Goal: Information Seeking & Learning: Learn about a topic

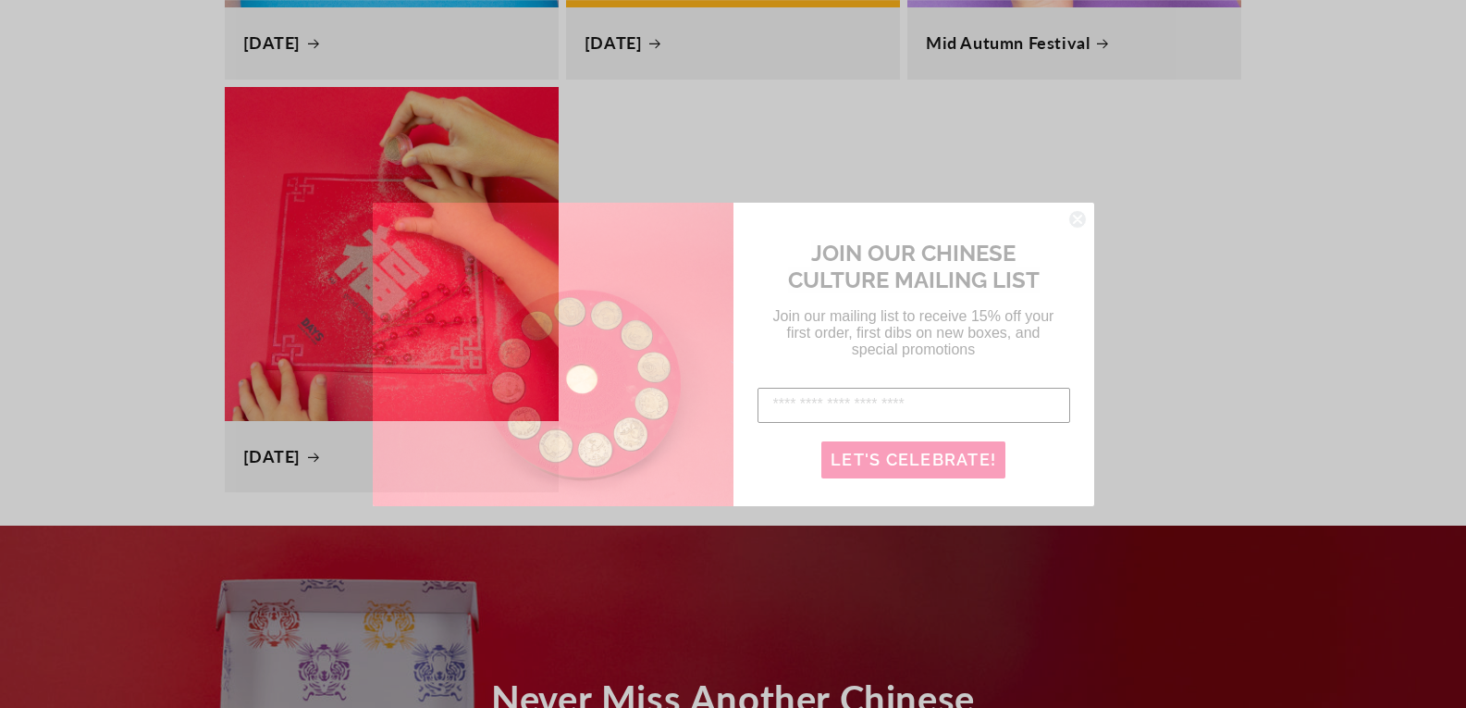
scroll to position [0, 2933]
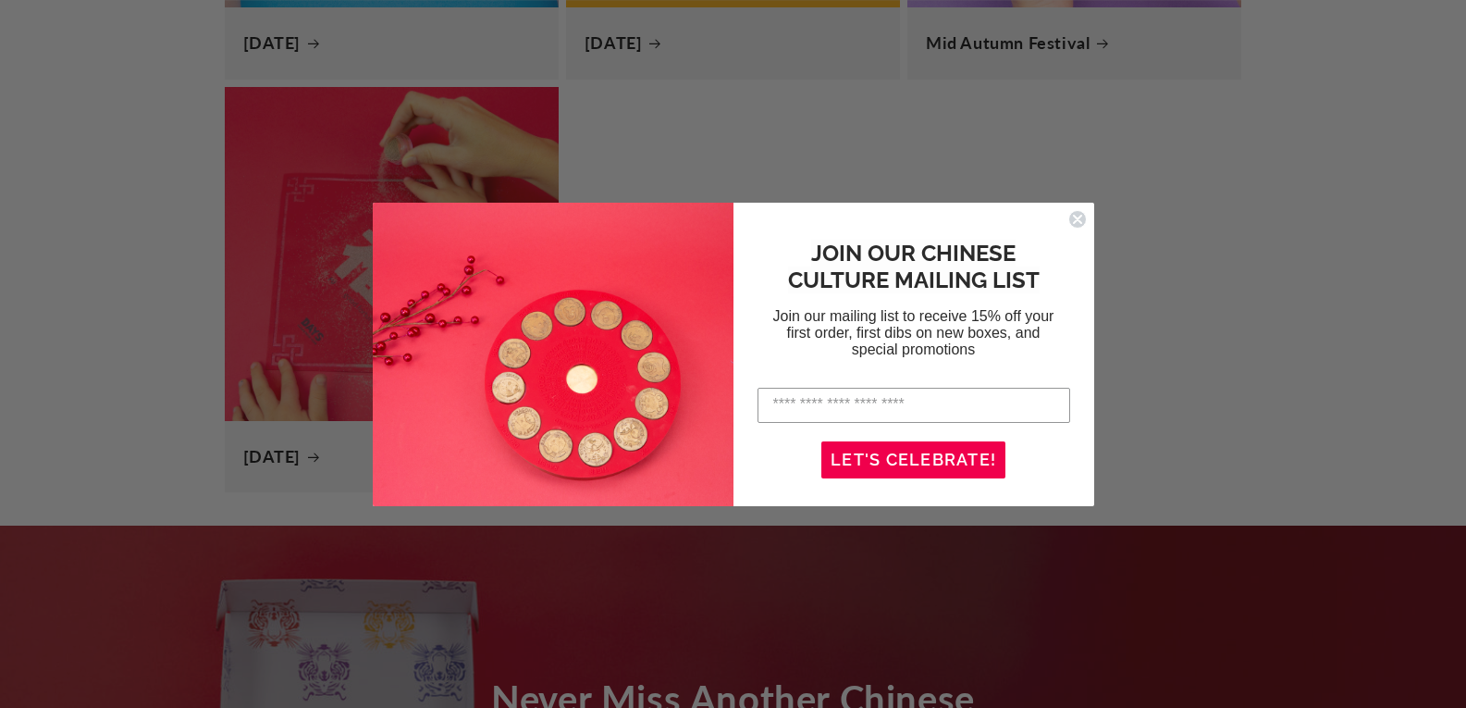
drag, startPoint x: 1077, startPoint y: 215, endPoint x: 1081, endPoint y: 229, distance: 14.4
click at [1077, 216] on circle "Close dialog" at bounding box center [1078, 219] width 18 height 18
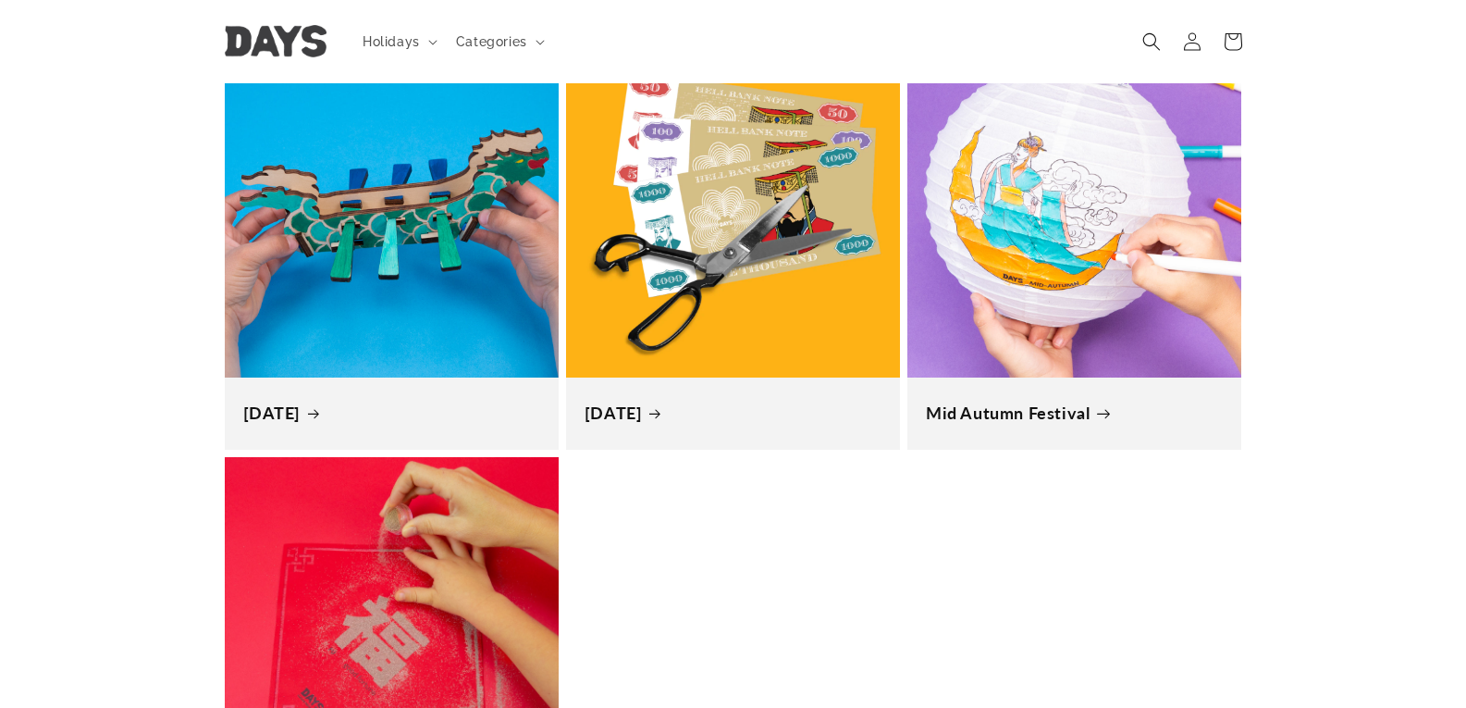
scroll to position [0, 4399]
click at [1014, 424] on link "Mid Autumn Festival" at bounding box center [1074, 412] width 297 height 21
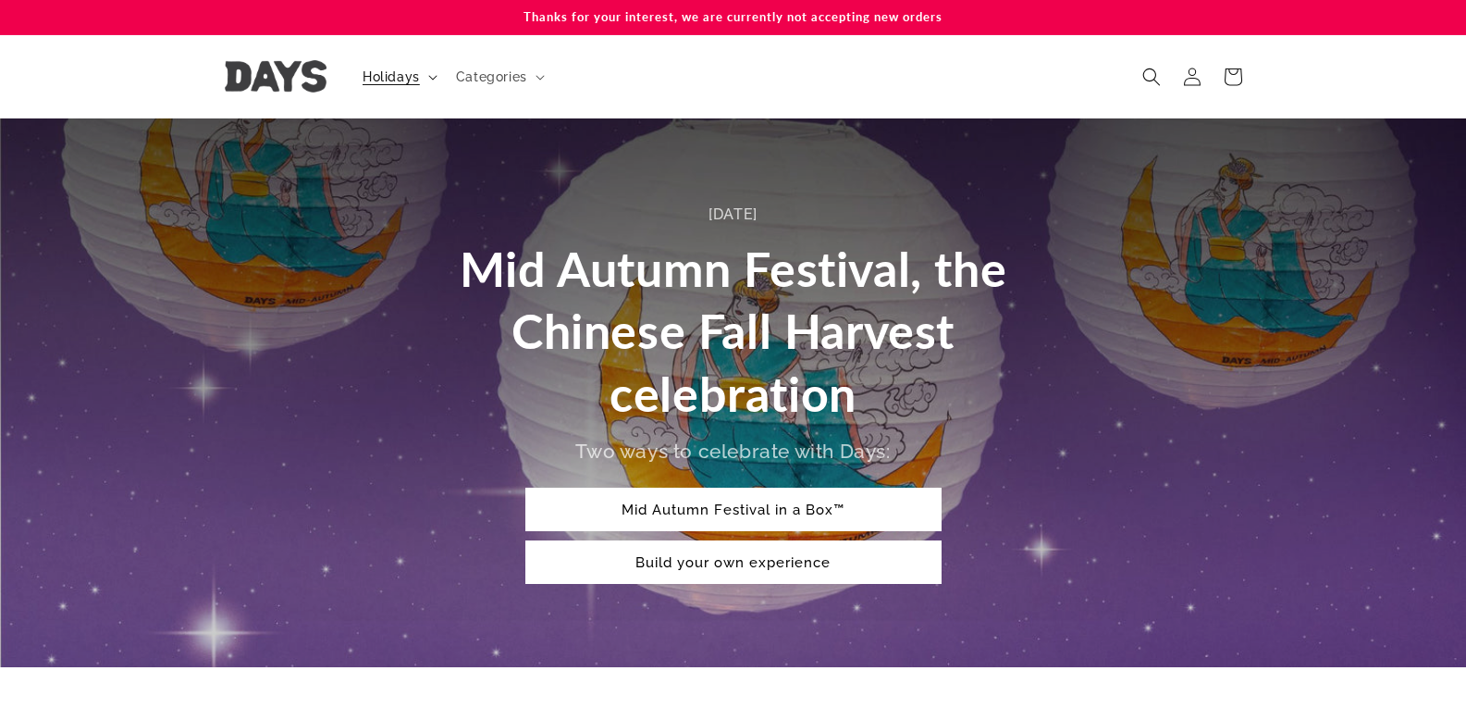
click at [398, 81] on span "Holidays" at bounding box center [391, 76] width 57 height 17
click at [498, 84] on span "Categories" at bounding box center [491, 76] width 71 height 17
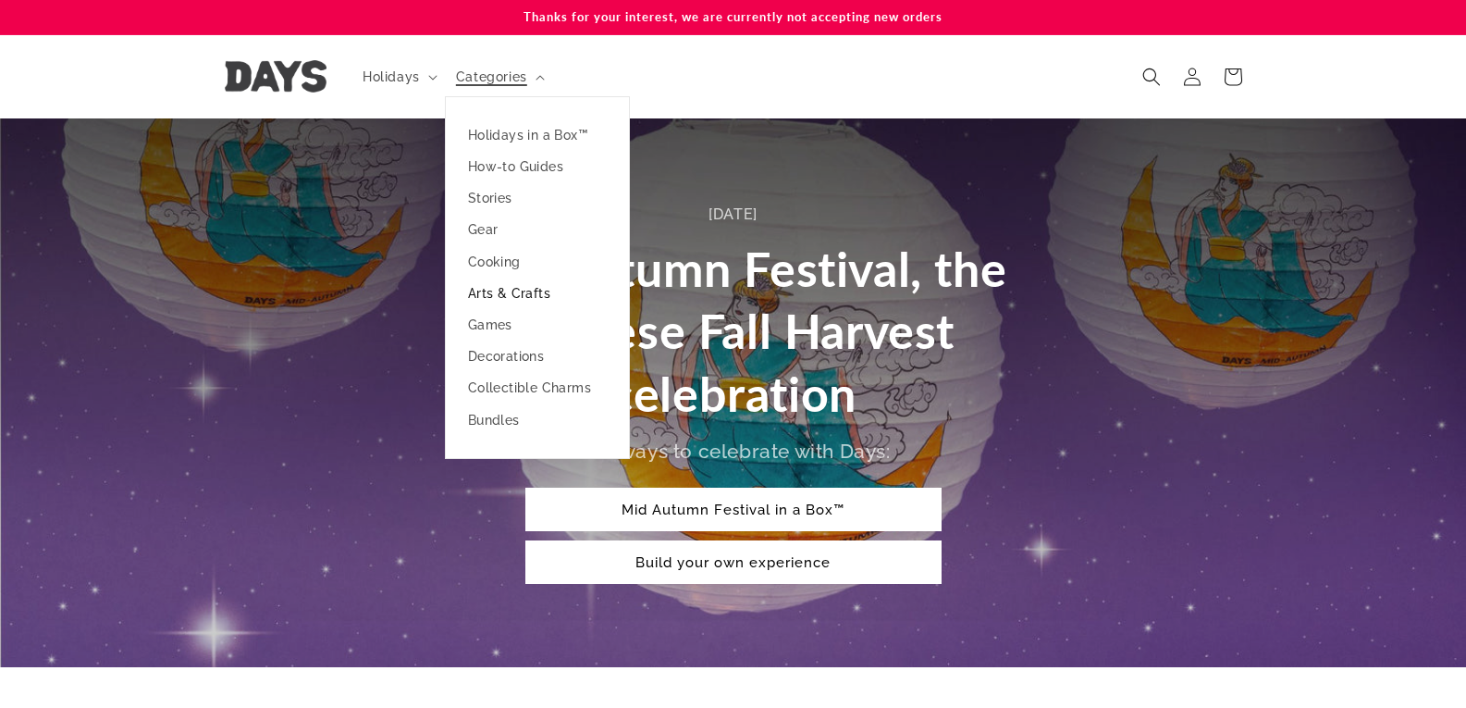
click at [501, 299] on link "Arts & Crafts" at bounding box center [537, 293] width 183 height 31
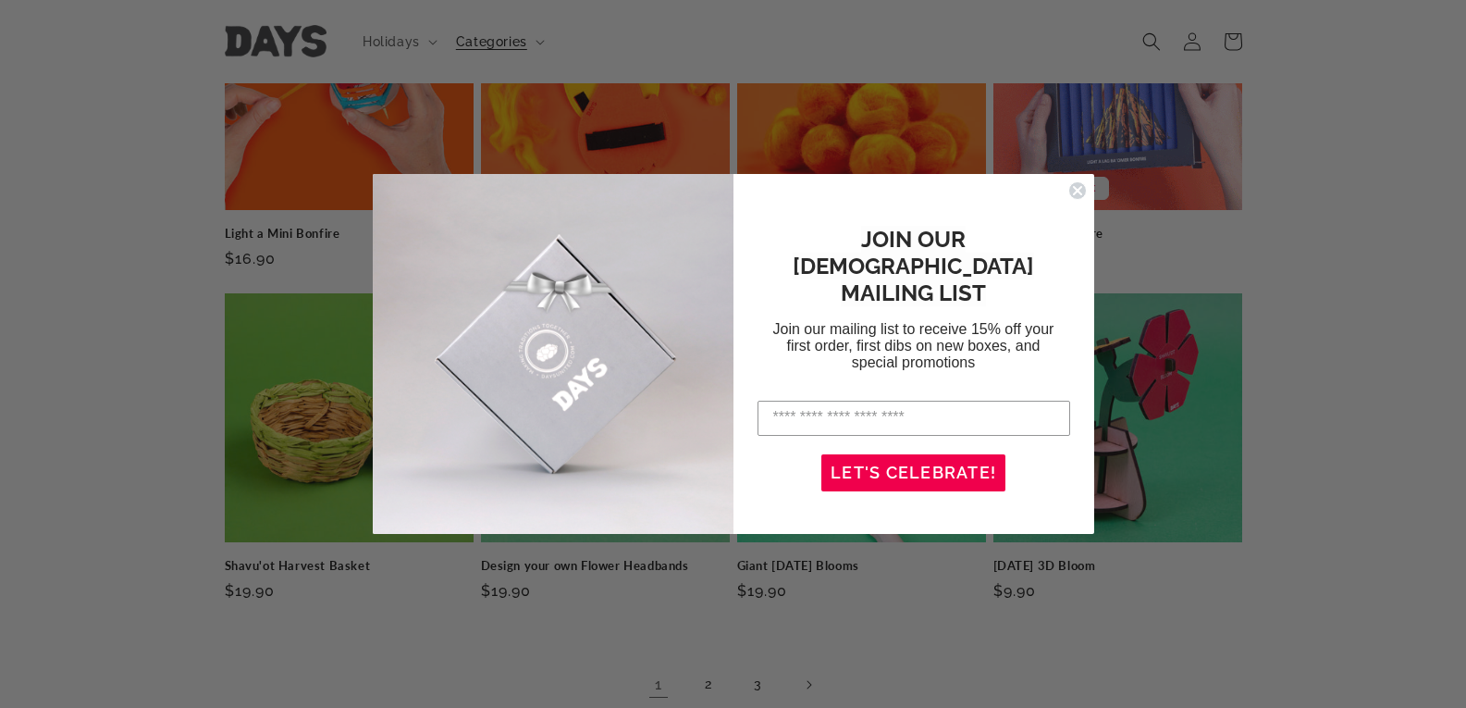
scroll to position [1018, 0]
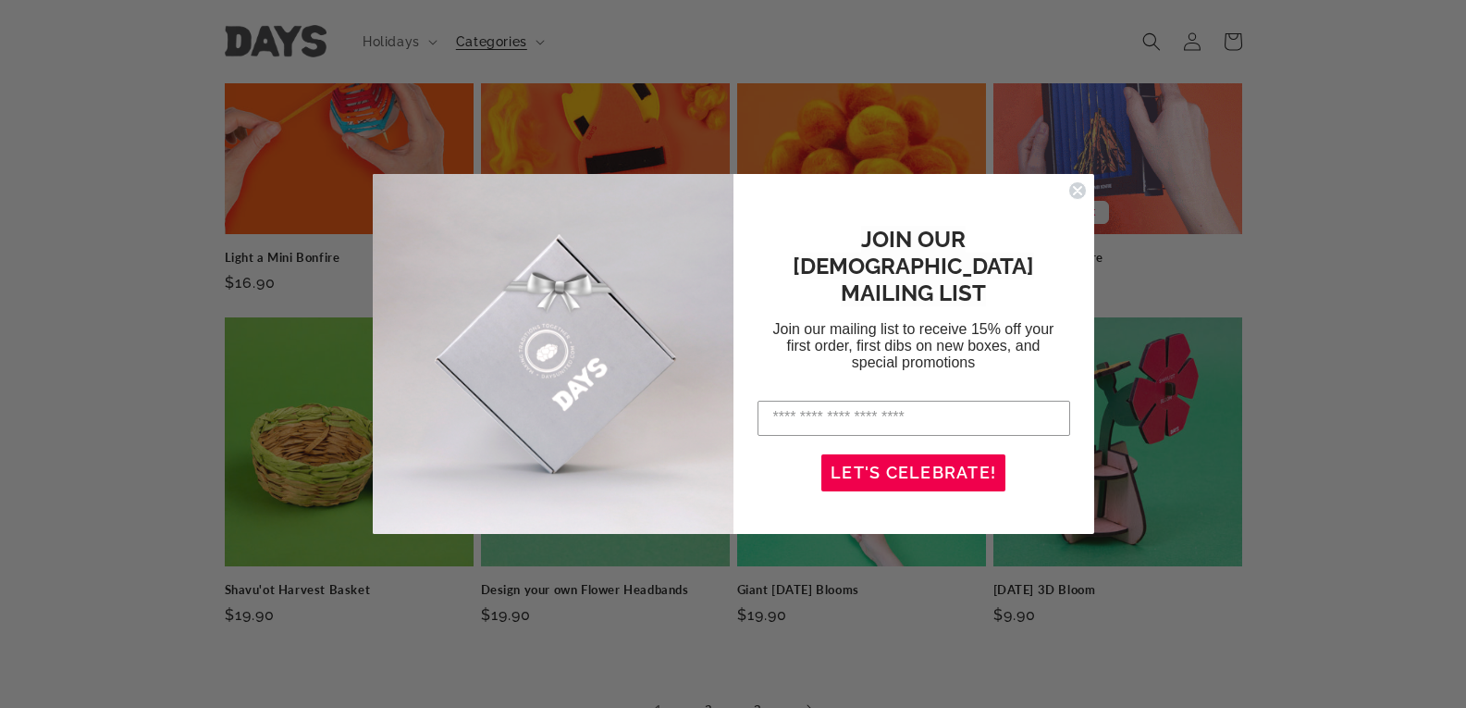
click at [1084, 188] on circle "Close dialog" at bounding box center [1078, 190] width 18 height 18
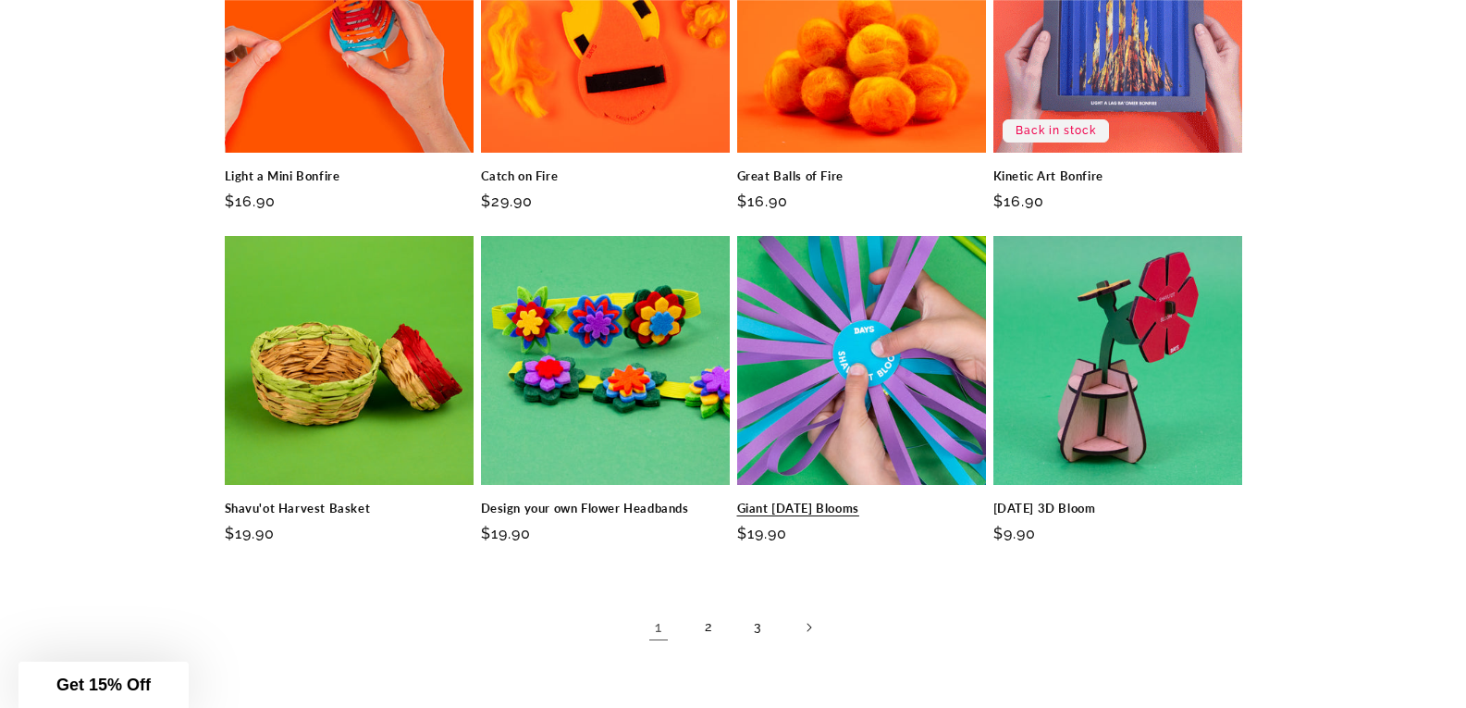
scroll to position [1203, 0]
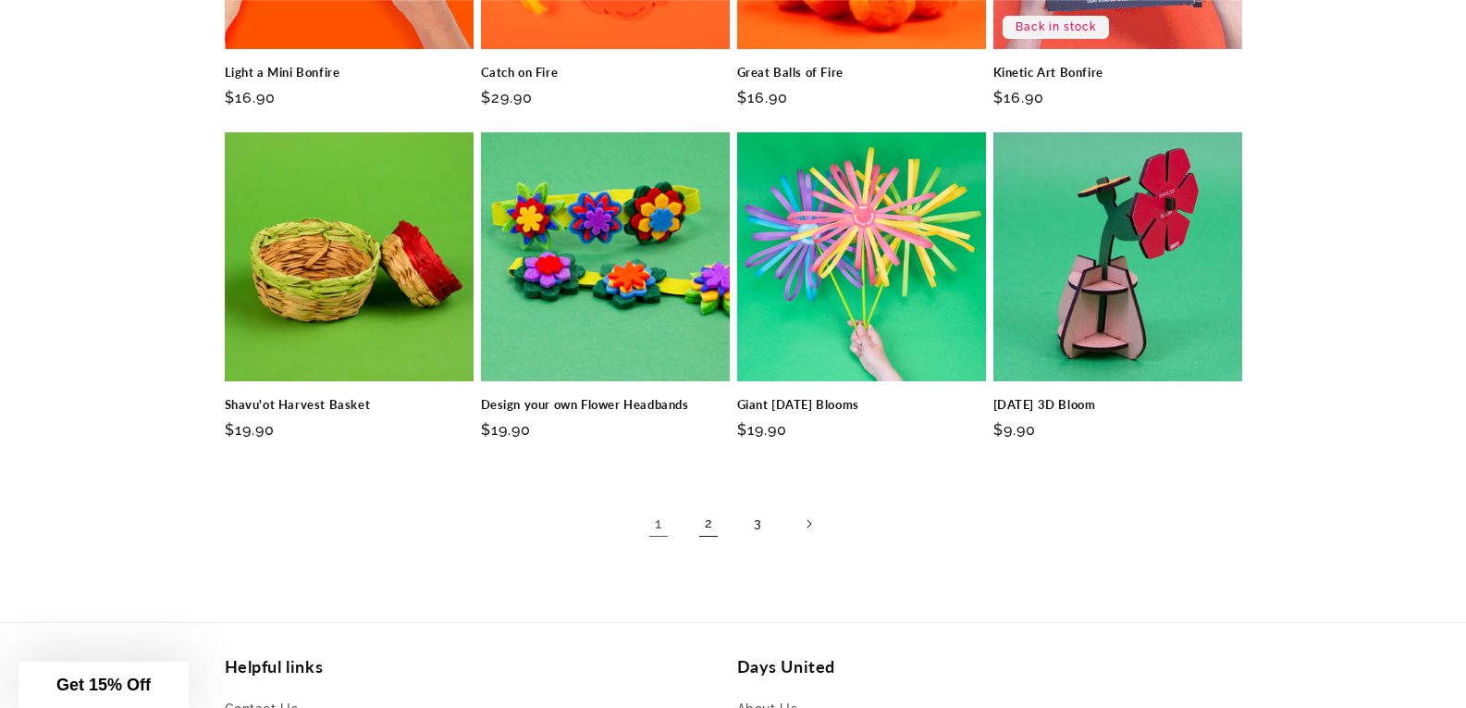
click at [711, 518] on link "2" at bounding box center [708, 523] width 41 height 41
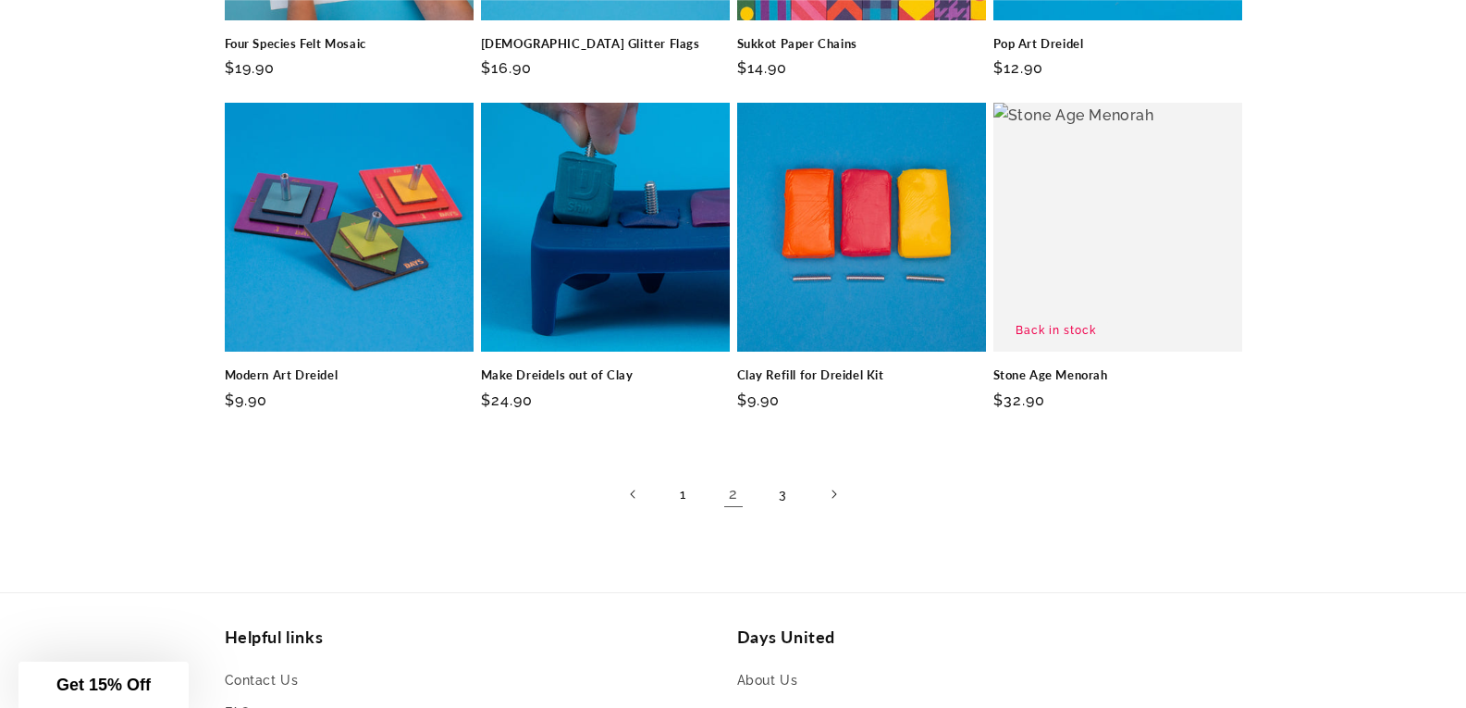
scroll to position [1295, 0]
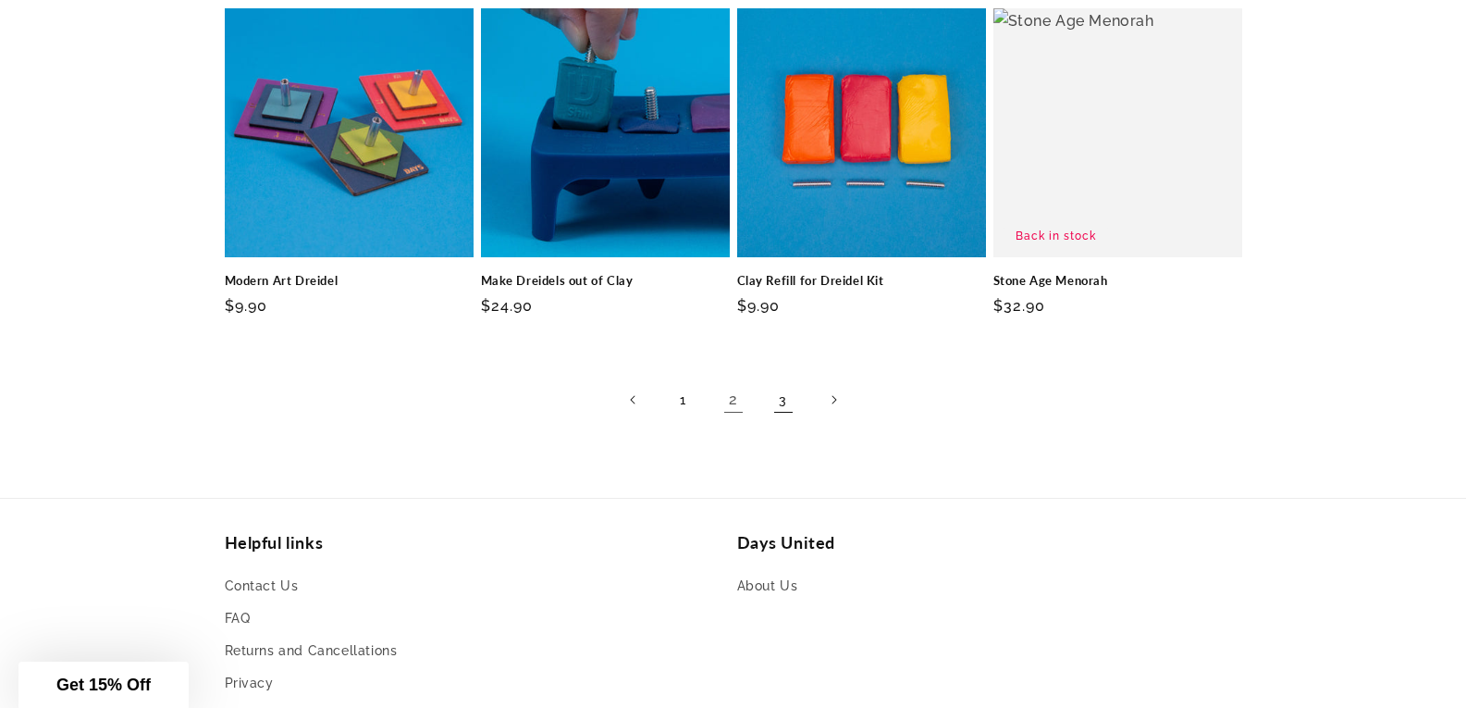
click at [793, 413] on link "3" at bounding box center [783, 399] width 41 height 41
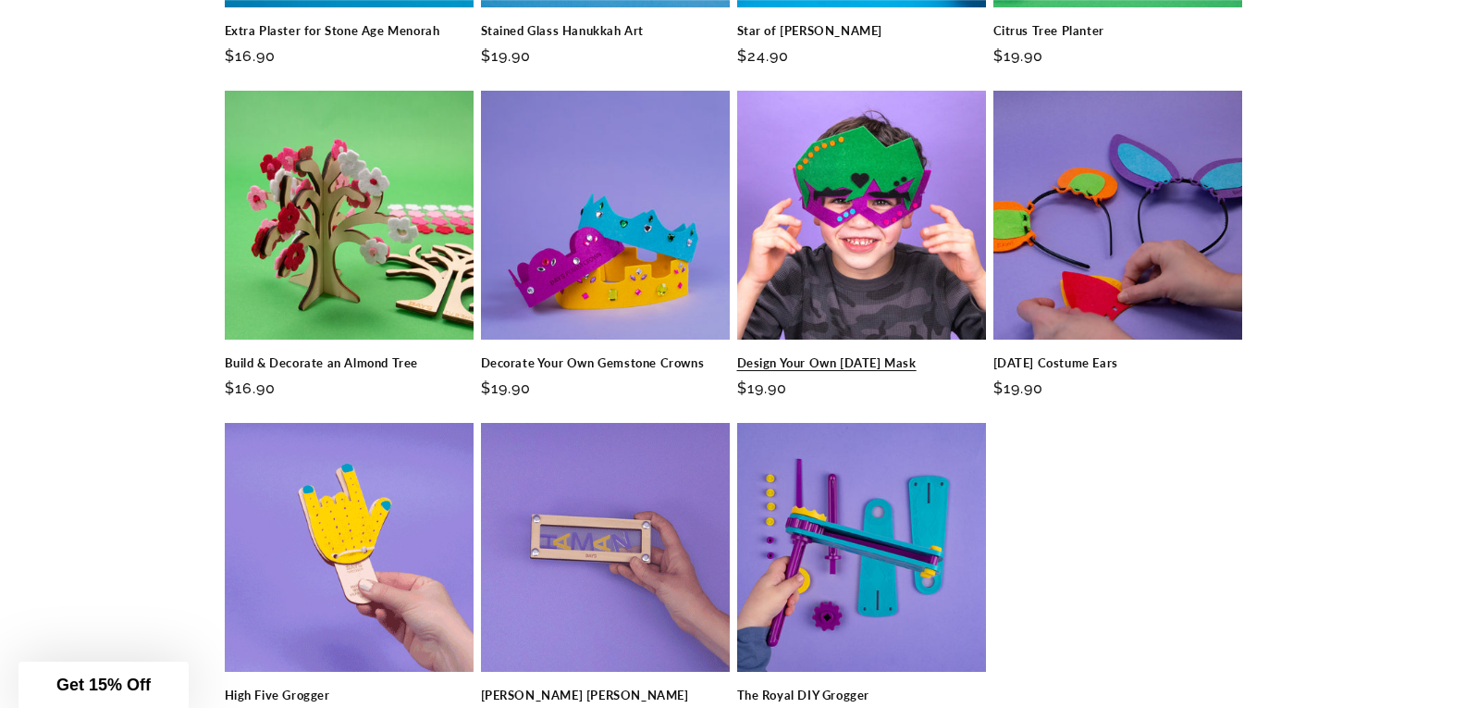
scroll to position [833, 0]
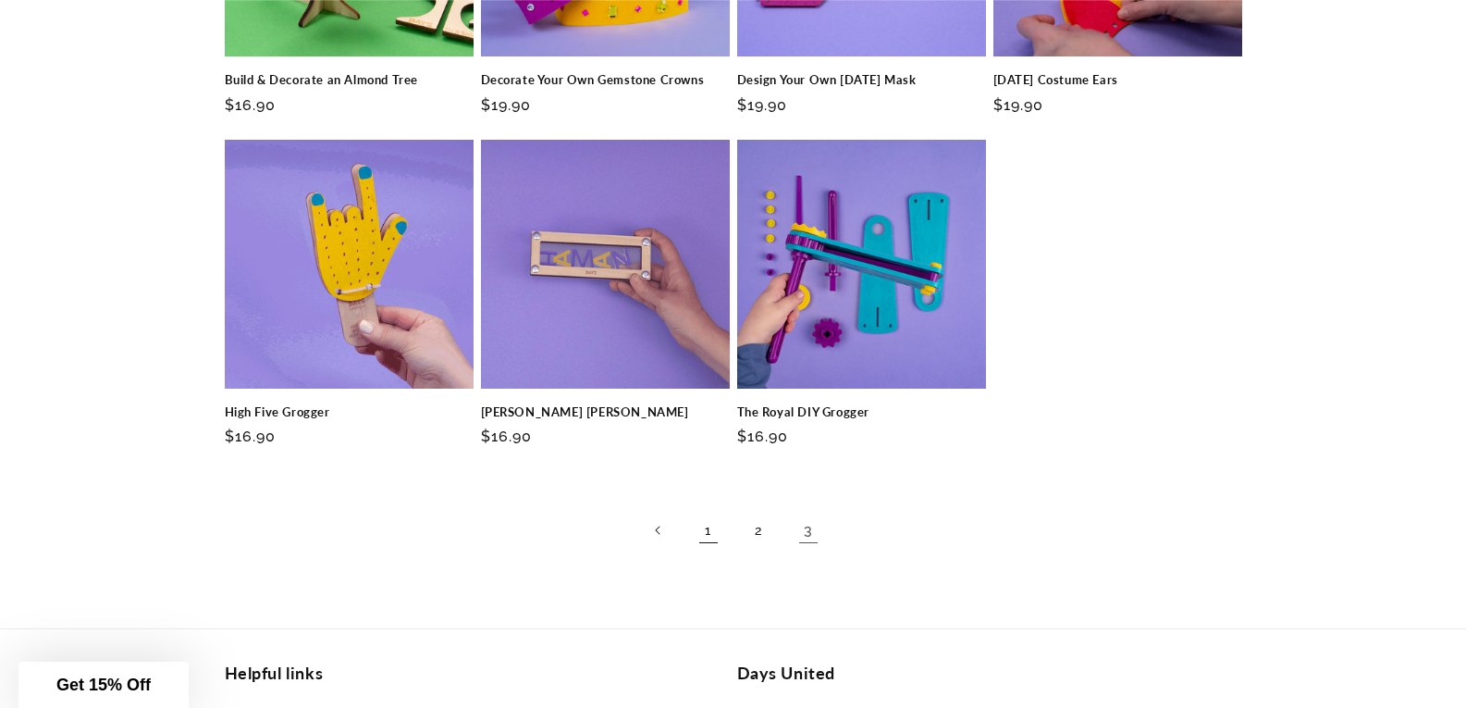
click at [703, 538] on link "1" at bounding box center [708, 530] width 41 height 41
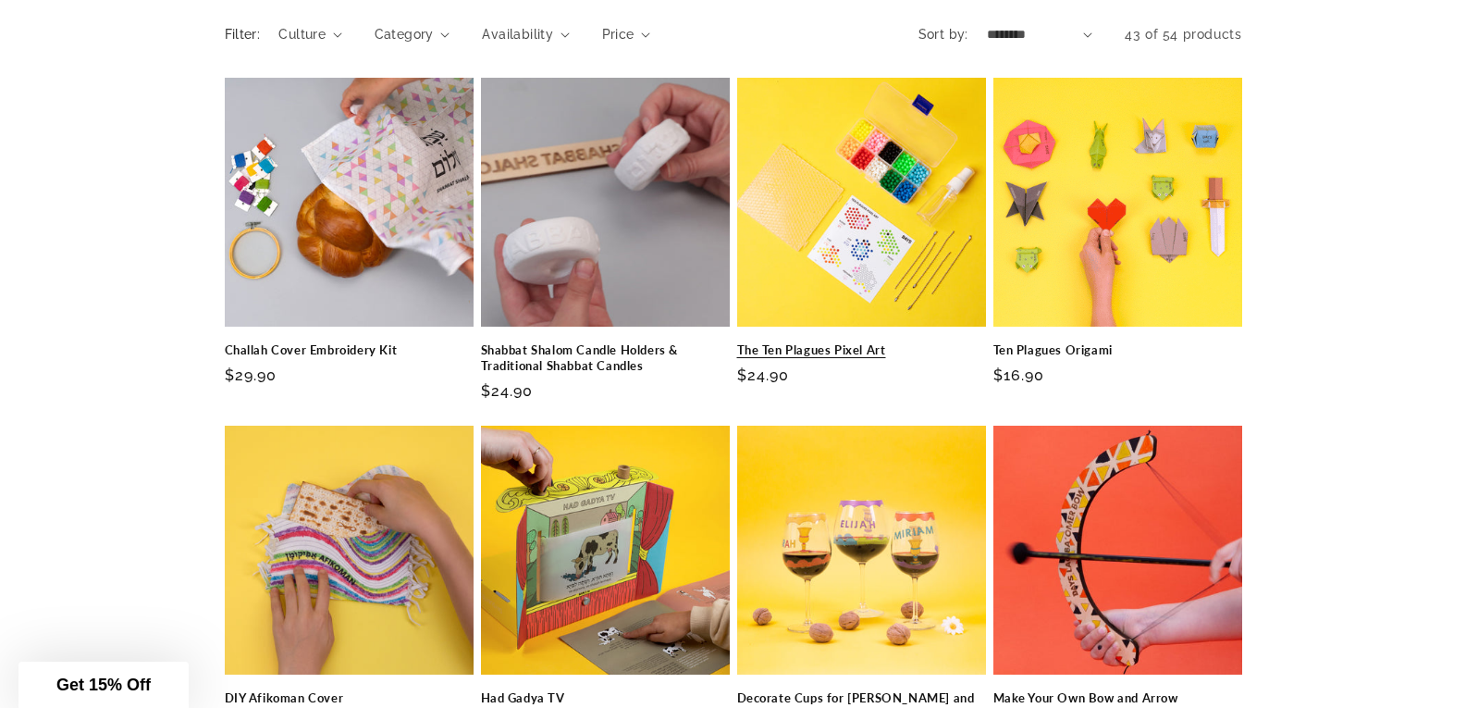
scroll to position [278, 0]
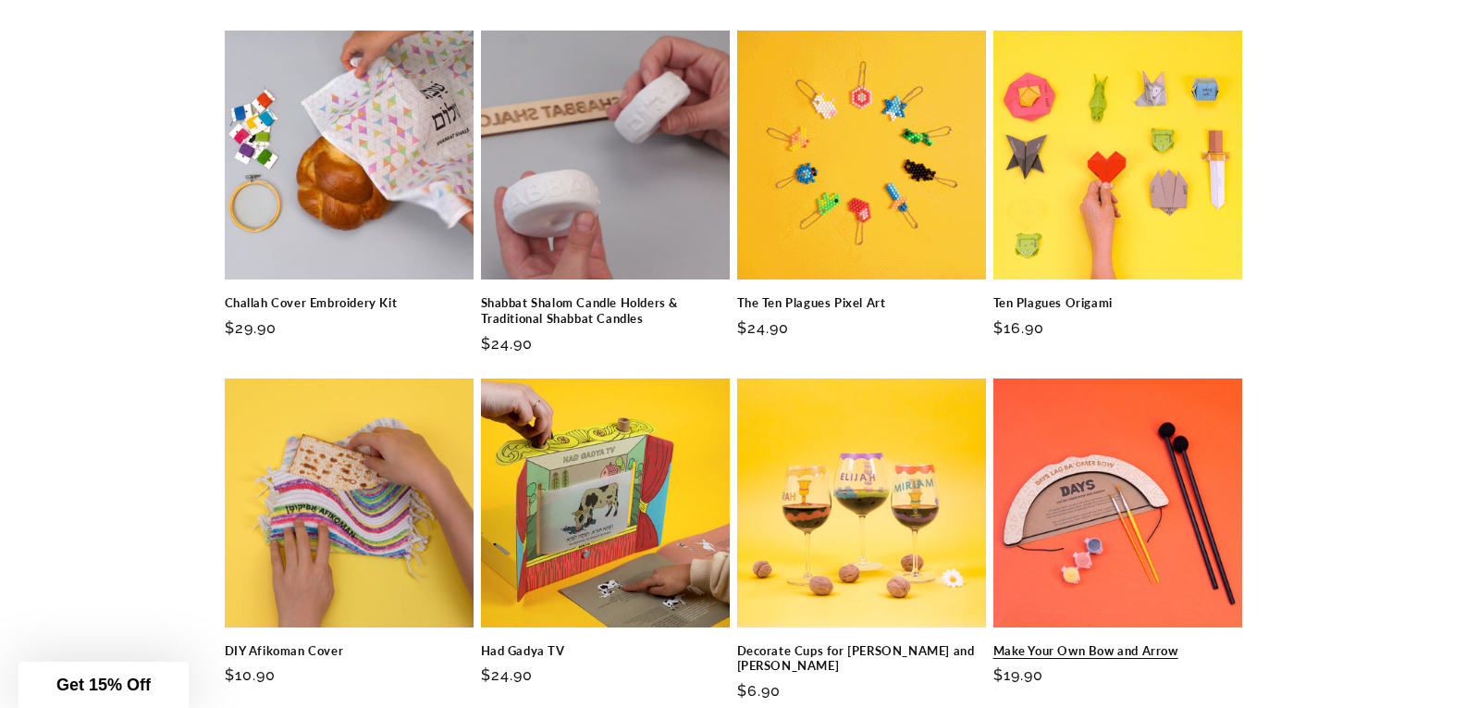
click at [1116, 643] on link "Make Your Own Bow and Arrow" at bounding box center [1118, 651] width 249 height 16
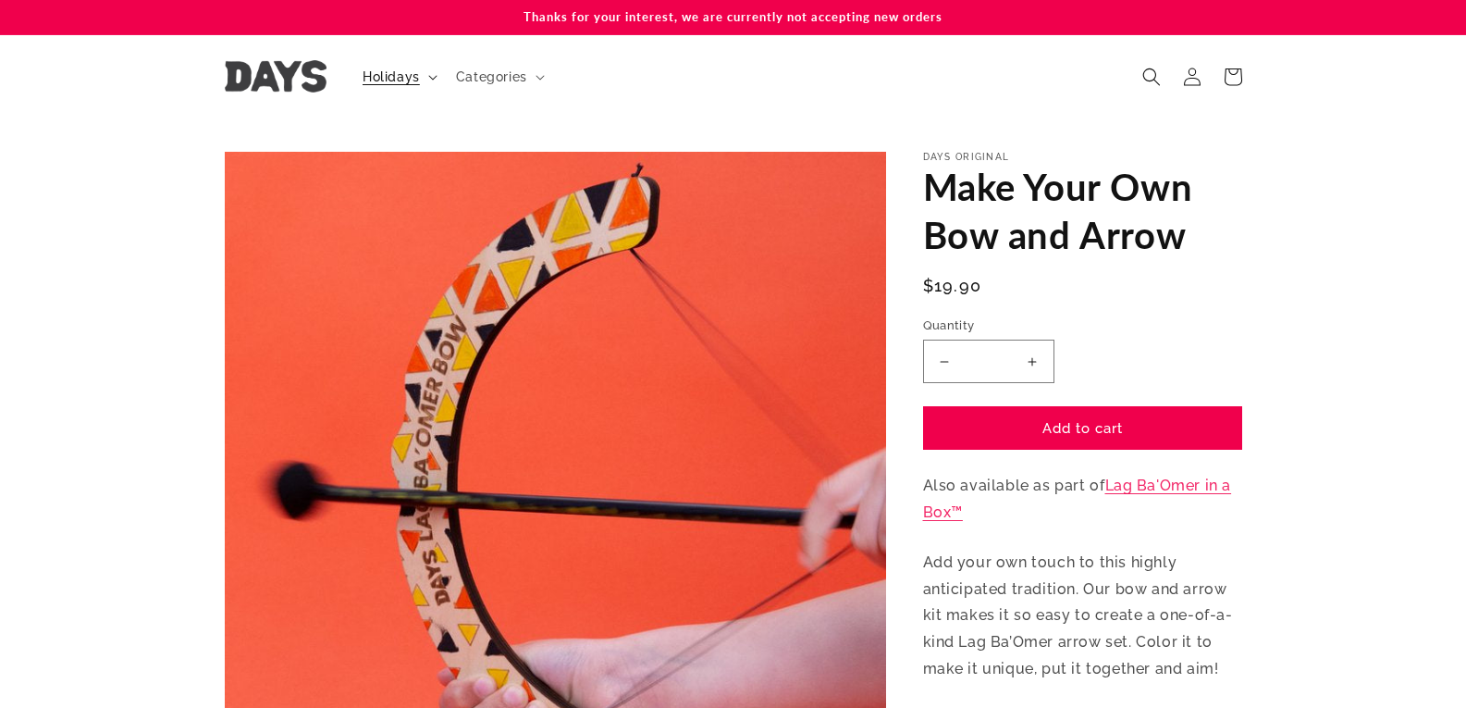
click at [394, 74] on span "Holidays" at bounding box center [391, 76] width 57 height 17
click at [506, 86] on summary "Categories" at bounding box center [498, 76] width 107 height 39
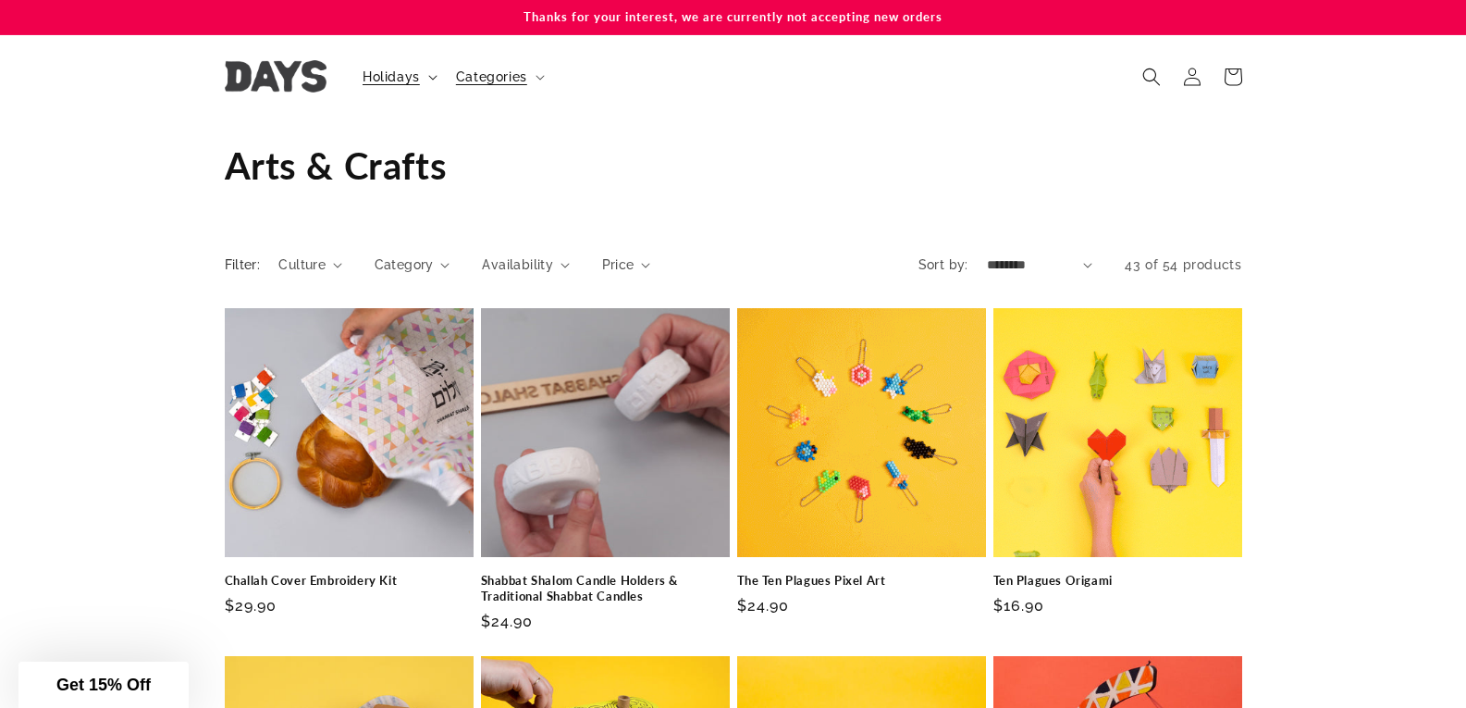
click at [377, 89] on summary "Holidays" at bounding box center [398, 76] width 93 height 39
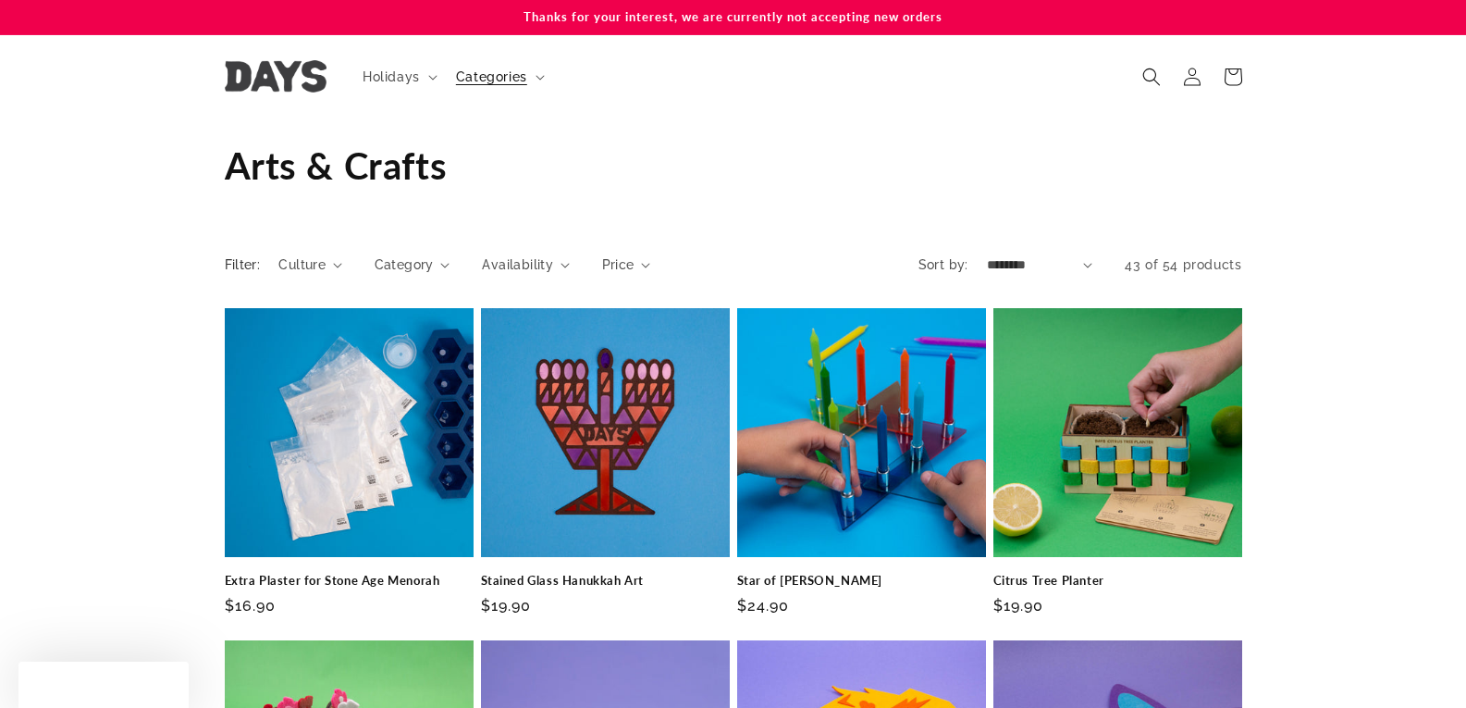
scroll to position [833, 0]
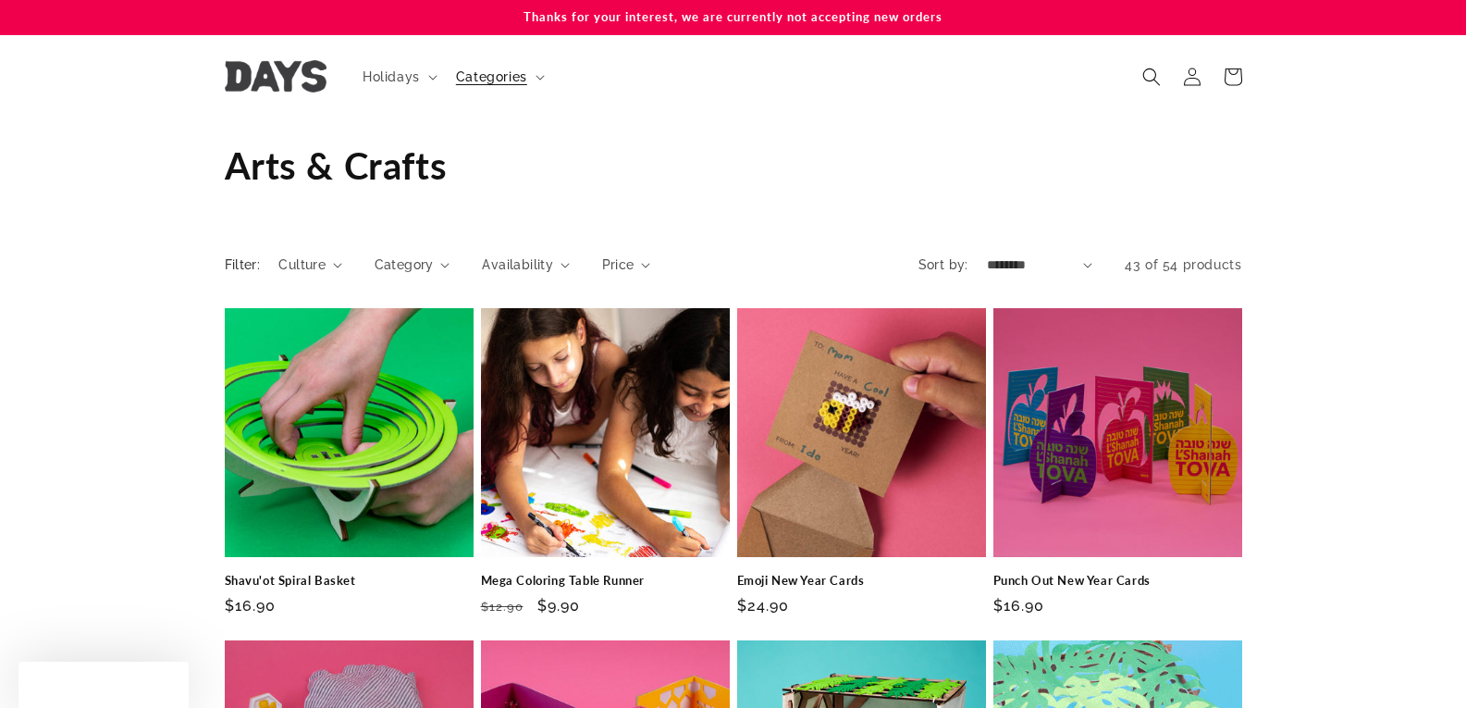
scroll to position [1295, 0]
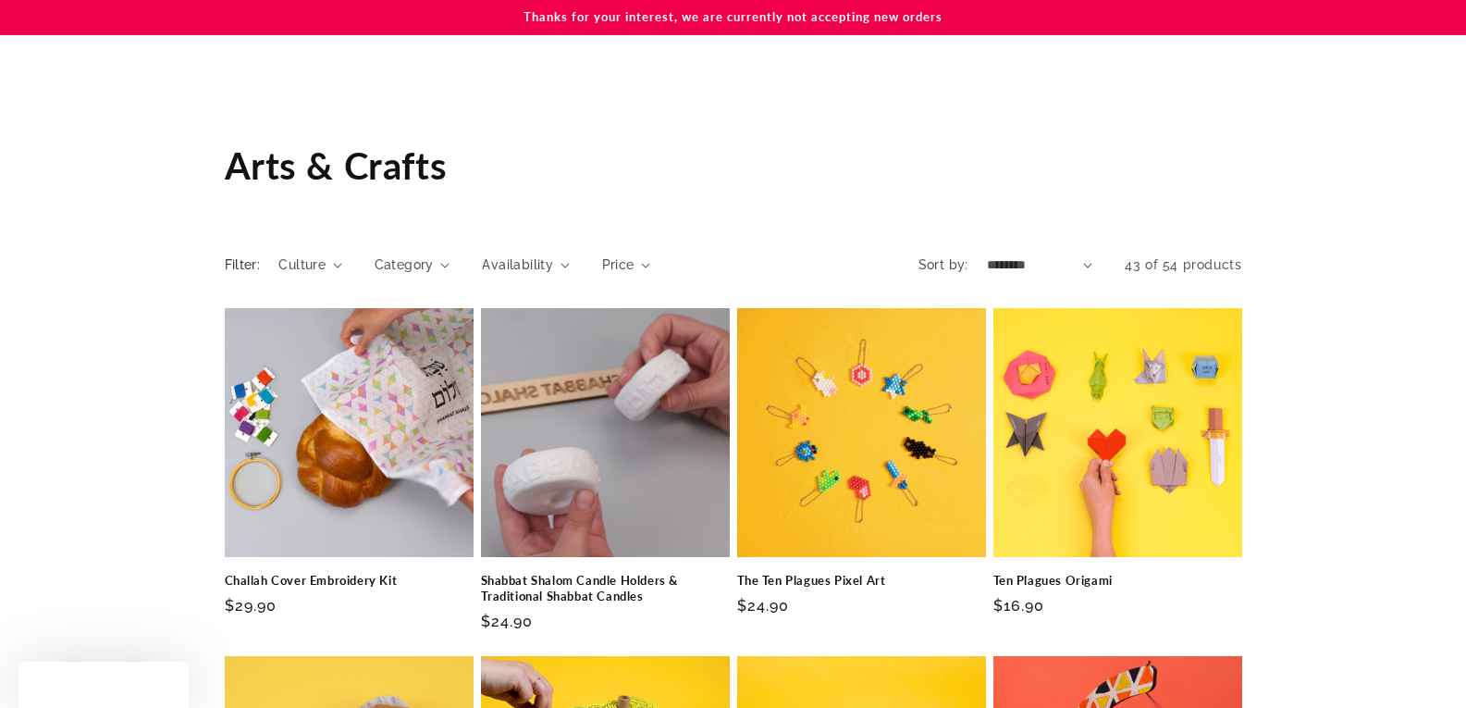
scroll to position [1203, 0]
